Goal: Download file/media

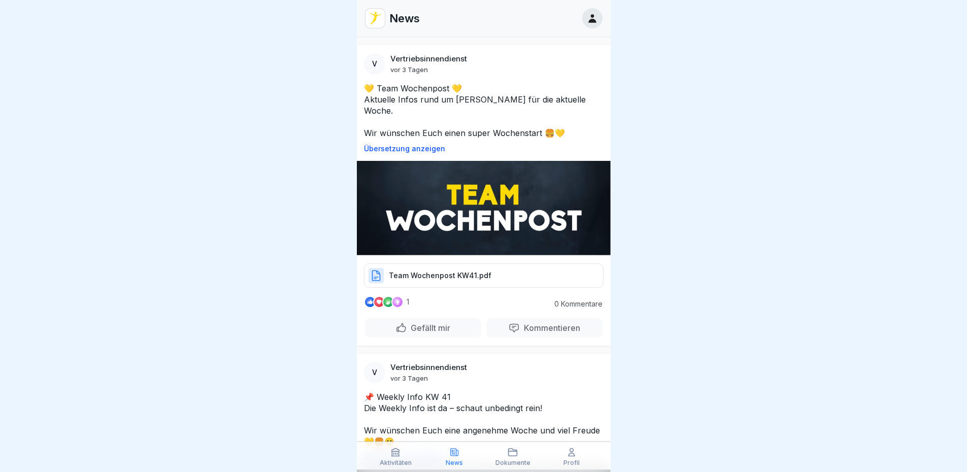
click at [438, 271] on p "Team Wochenpost KW41.pdf" at bounding box center [440, 276] width 103 height 10
click at [461, 271] on p "Team Wochenpost KW41.pdf" at bounding box center [440, 276] width 103 height 10
click at [396, 16] on p "News" at bounding box center [404, 18] width 30 height 13
